Goal: Check status: Check status

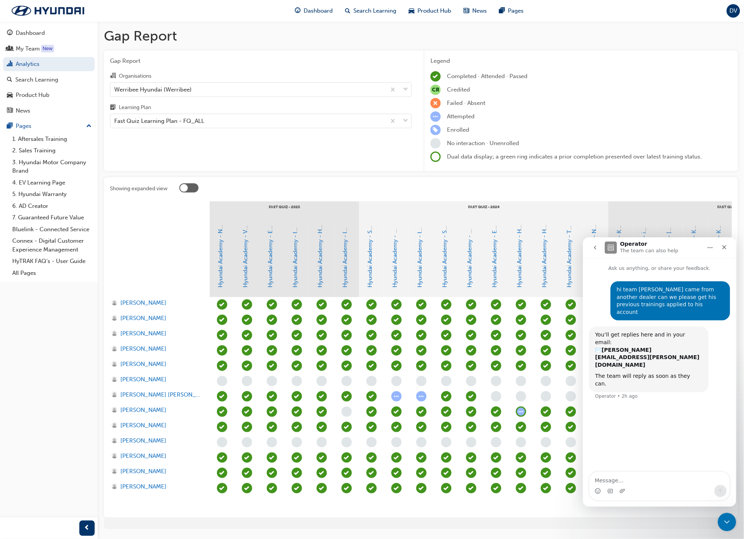
drag, startPoint x: 377, startPoint y: 179, endPoint x: 376, endPoint y: 161, distance: 18.8
click at [377, 175] on div "Gap Report Gap Report Organisations Werribee Hyundai (Werribee) Learning Plan F…" at bounding box center [421, 281] width 646 height 520
